Goal: Information Seeking & Learning: Learn about a topic

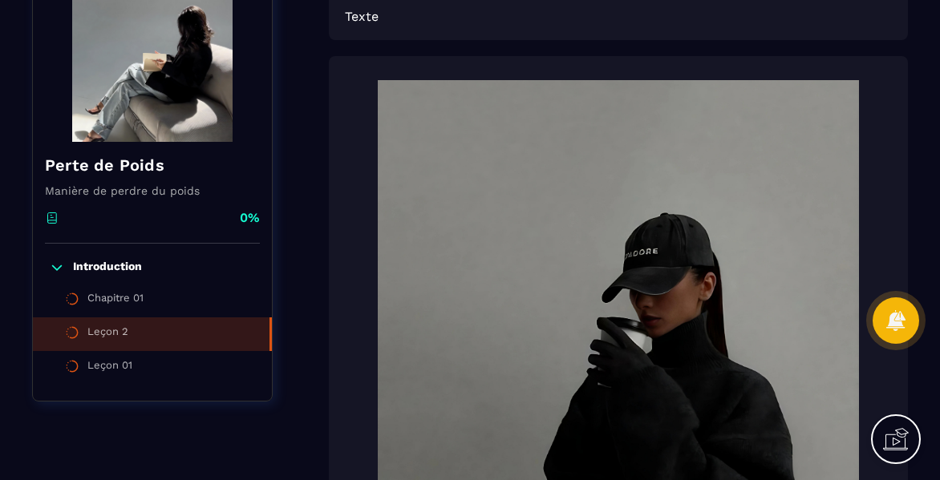
scroll to position [175, 0]
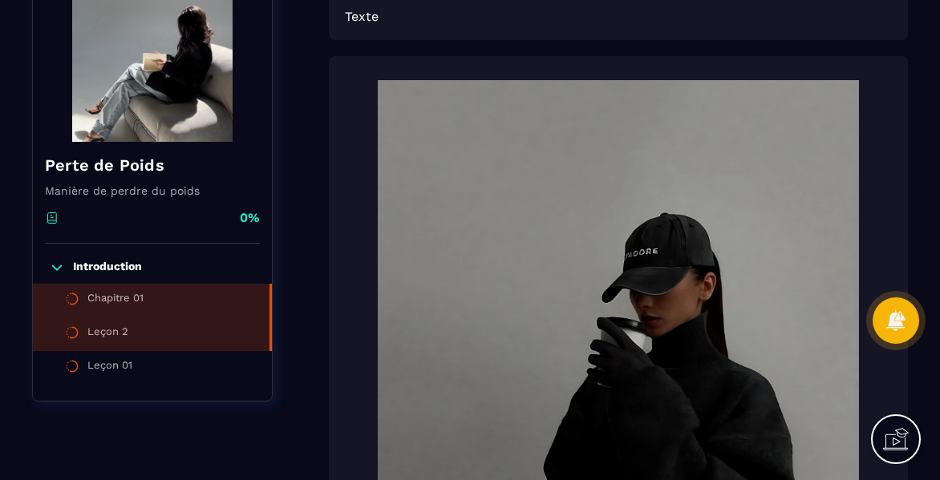
click at [168, 292] on li "Chapitre 01" at bounding box center [152, 301] width 239 height 34
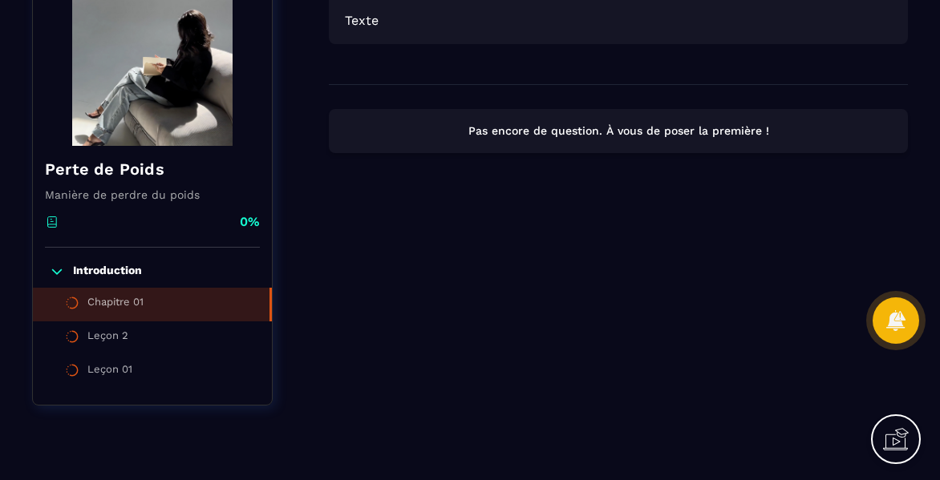
scroll to position [172, 0]
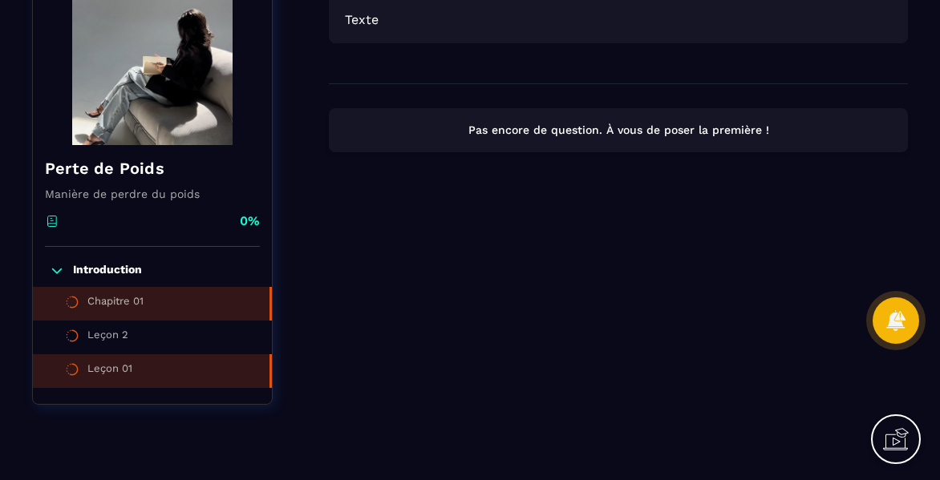
click at [133, 372] on li "Leçon 01" at bounding box center [152, 371] width 239 height 34
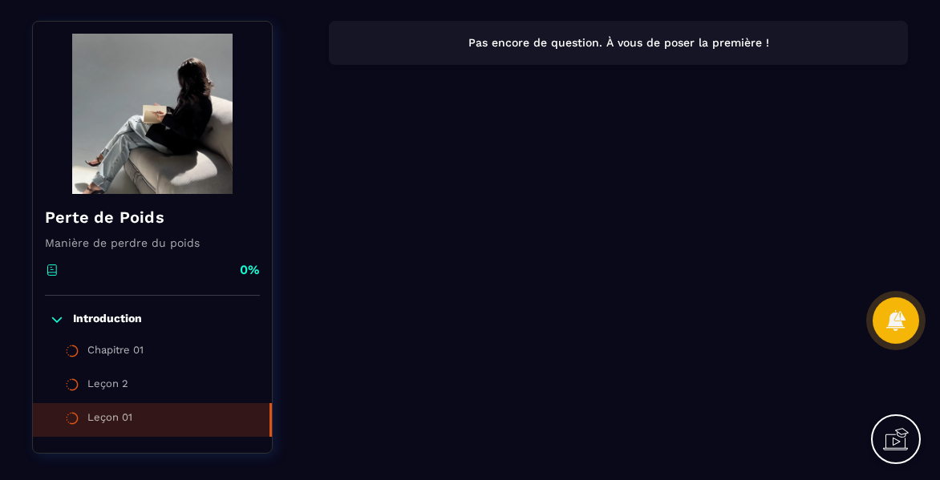
scroll to position [124, 0]
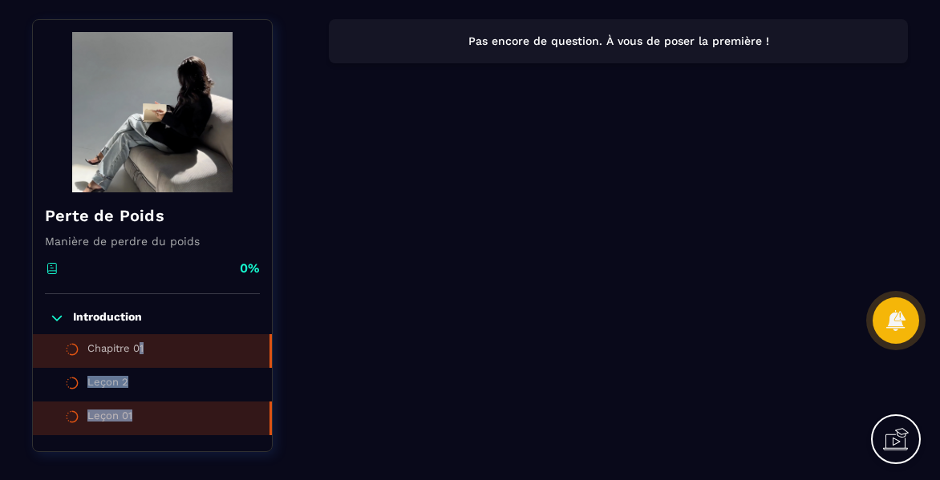
drag, startPoint x: 143, startPoint y: 418, endPoint x: 138, endPoint y: 366, distance: 51.5
click at [138, 366] on ul "Chapitre 01 Leçon 2 Leçon 01" at bounding box center [152, 384] width 239 height 101
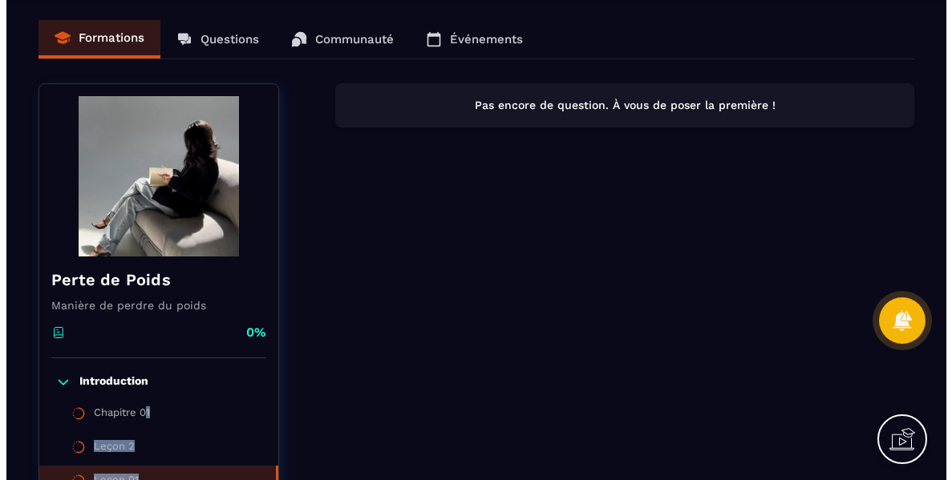
scroll to position [0, 0]
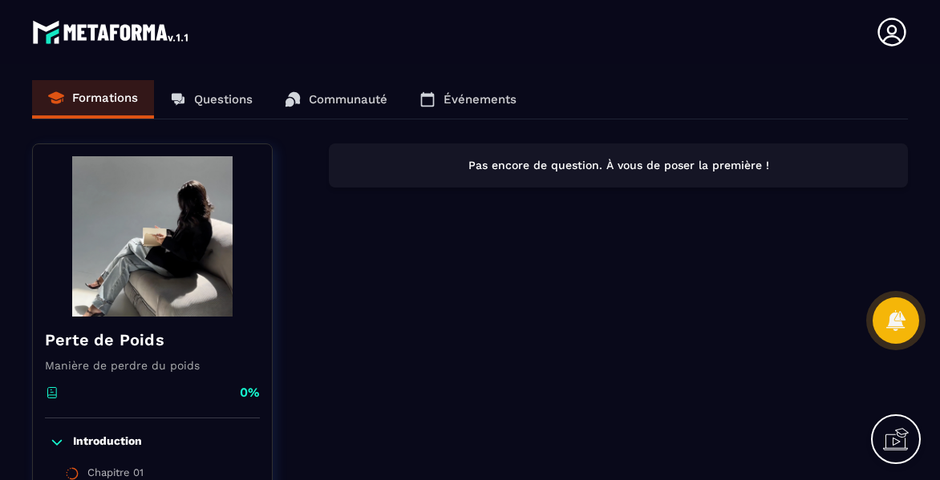
click at [224, 101] on div "Formations Questions Communauté Événements" at bounding box center [470, 99] width 876 height 39
click at [338, 103] on div "Formations Questions Communauté Événements" at bounding box center [470, 99] width 876 height 39
